Goal: Information Seeking & Learning: Learn about a topic

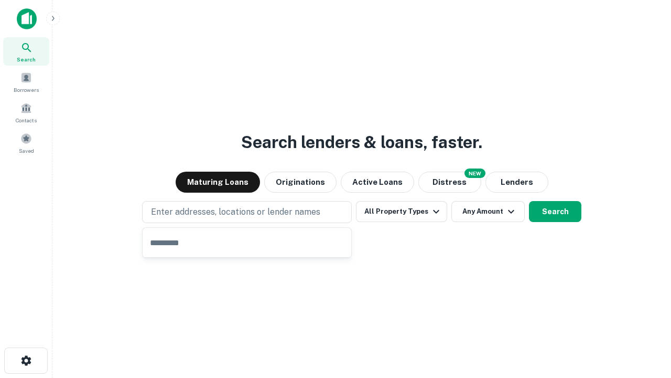
type input "**********"
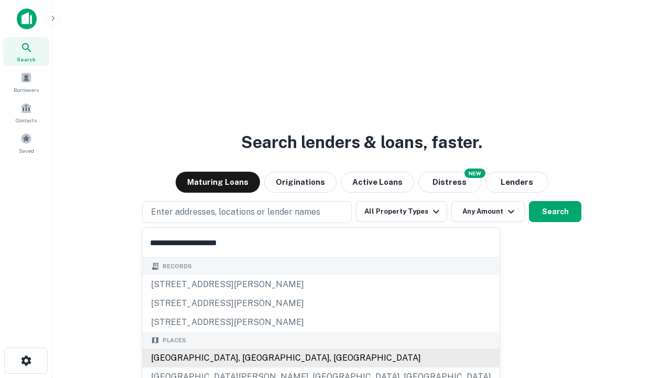
click at [251, 358] on div "[GEOGRAPHIC_DATA], [GEOGRAPHIC_DATA], [GEOGRAPHIC_DATA]" at bounding box center [321, 357] width 357 height 19
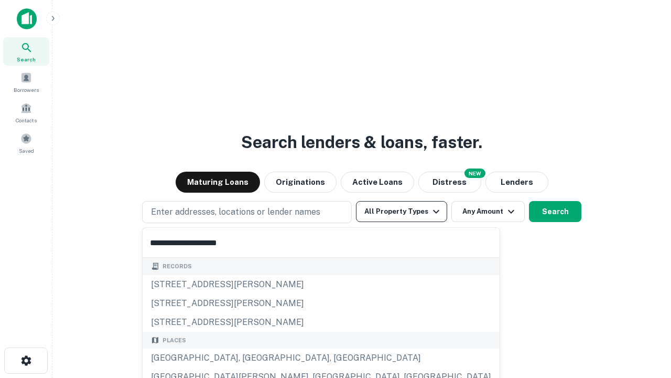
click at [402, 211] on button "All Property Types" at bounding box center [401, 211] width 91 height 21
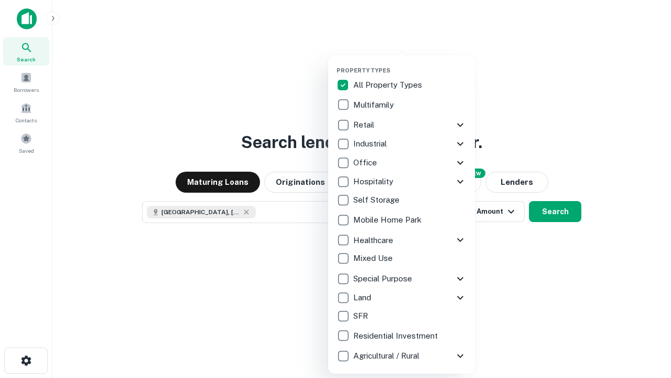
click at [410, 63] on button "button" at bounding box center [410, 63] width 147 height 1
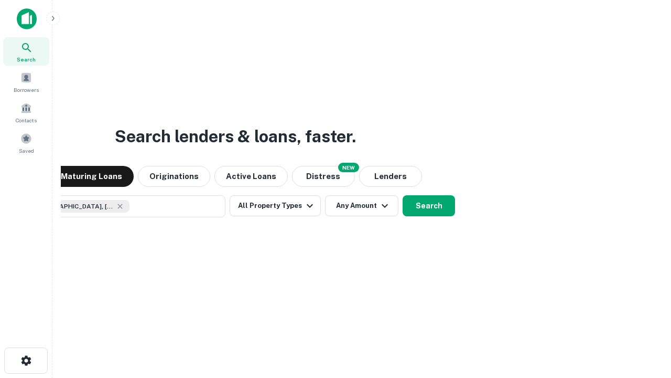
scroll to position [17, 0]
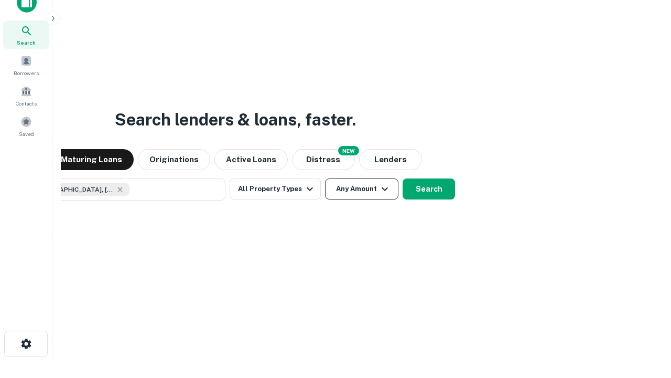
click at [325, 178] on button "Any Amount" at bounding box center [361, 188] width 73 height 21
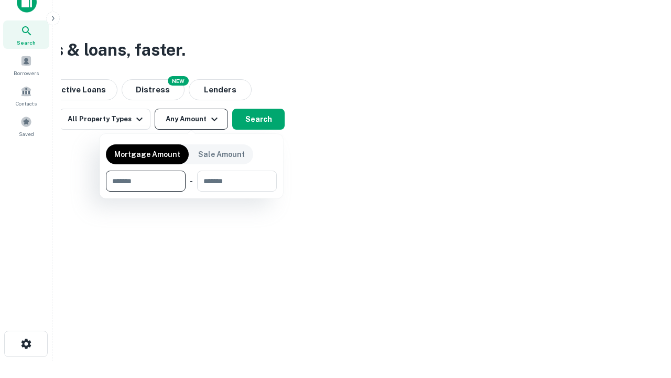
type input "*******"
click at [191, 191] on button "button" at bounding box center [191, 191] width 171 height 1
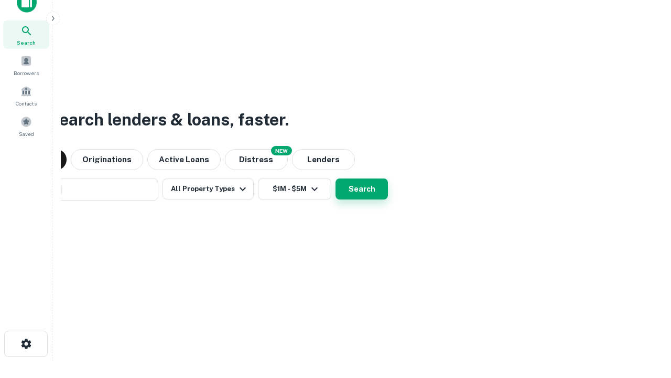
click at [336, 178] on button "Search" at bounding box center [362, 188] width 52 height 21
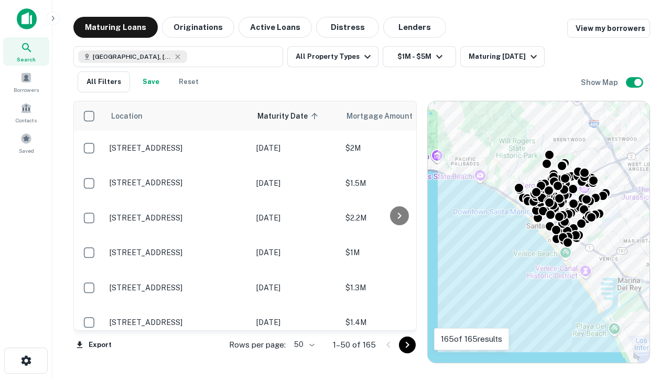
click at [303, 344] on body "Search Borrowers Contacts Saved Maturing Loans Originations Active Loans Distre…" at bounding box center [335, 189] width 671 height 378
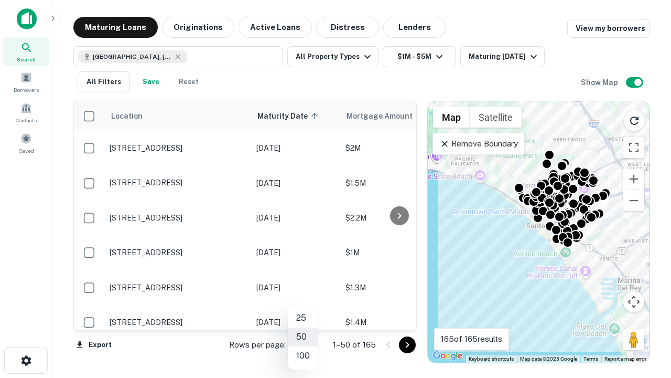
click at [303, 318] on li "25" at bounding box center [303, 317] width 30 height 19
